Goal: Check status: Check status

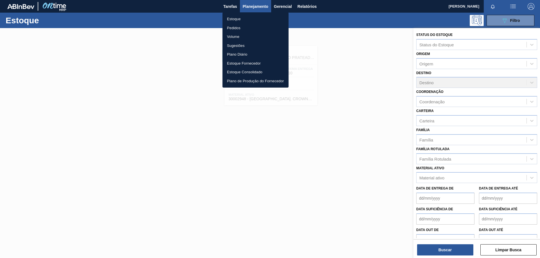
click at [237, 18] on li "Estoque" at bounding box center [255, 19] width 66 height 9
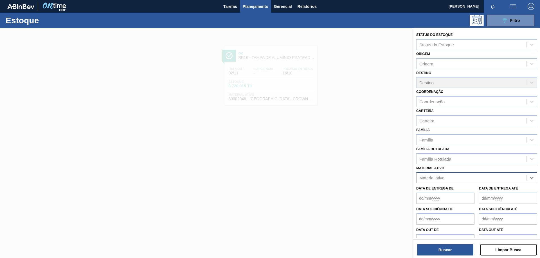
paste ativo "20009694"
type ativo "20009694"
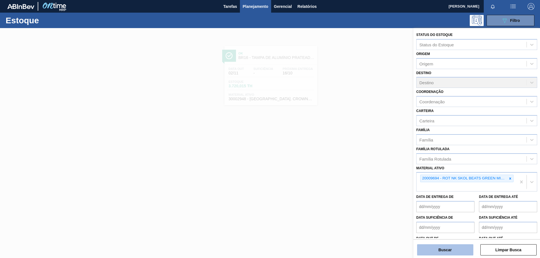
click at [429, 247] on button "Buscar" at bounding box center [445, 250] width 56 height 11
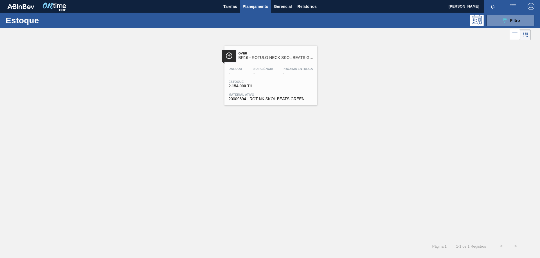
click at [301, 82] on div "Estoque 2.154,000 TH" at bounding box center [270, 85] width 87 height 10
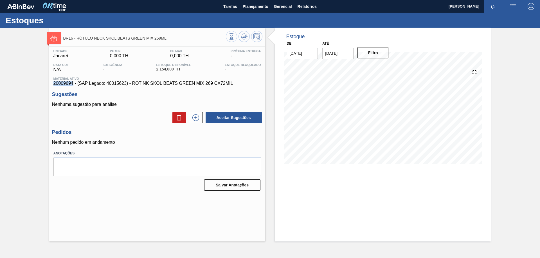
drag, startPoint x: 54, startPoint y: 84, endPoint x: 74, endPoint y: 82, distance: 20.0
click at [74, 82] on span "20009694 - (SAP Legado: 40015623) - ROT NK SKOL BEATS GREEN MIX 269 CX72MIL" at bounding box center [157, 83] width 208 height 5
copy span "20009694"
